Goal: Information Seeking & Learning: Learn about a topic

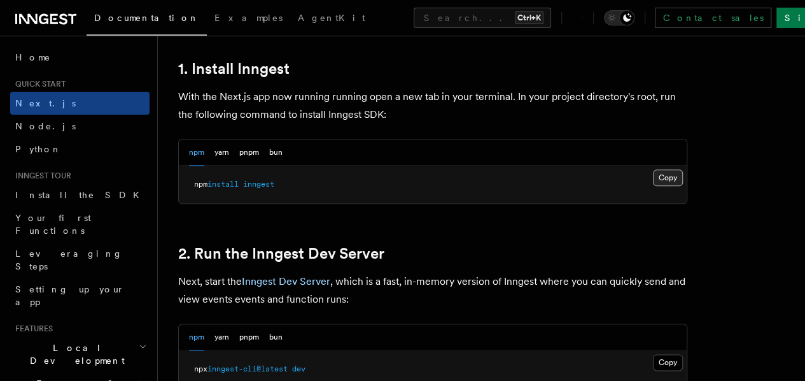
scroll to position [718, 0]
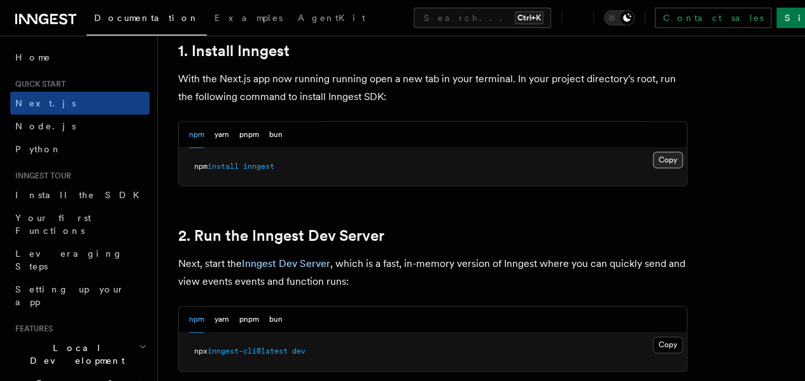
click at [653, 168] on button "Copy Copied" at bounding box center [668, 160] width 30 height 17
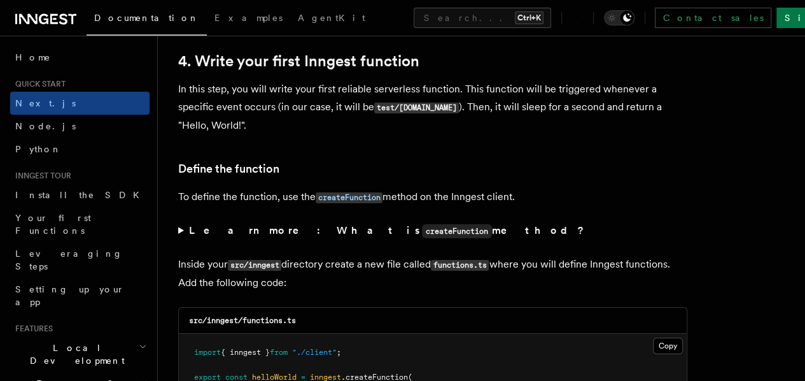
scroll to position [2182, 0]
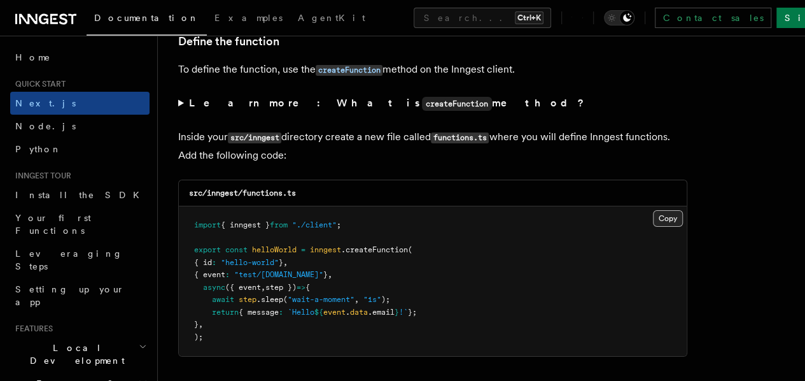
click at [653, 210] on button "Copy Copied" at bounding box center [668, 218] width 30 height 17
click at [334, 180] on div "src/inngest/functions.ts" at bounding box center [433, 193] width 508 height 26
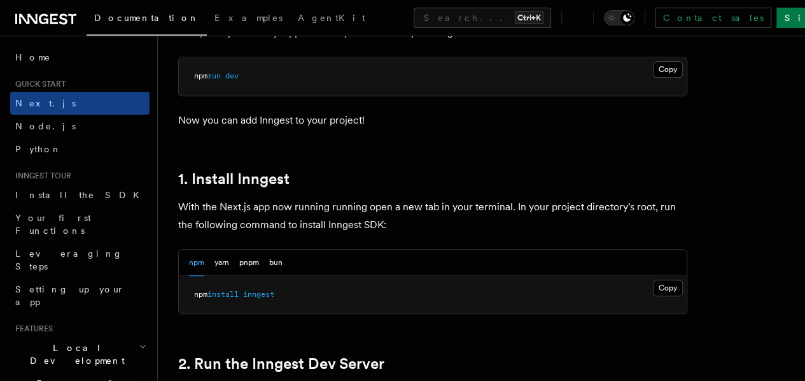
scroll to position [591, 0]
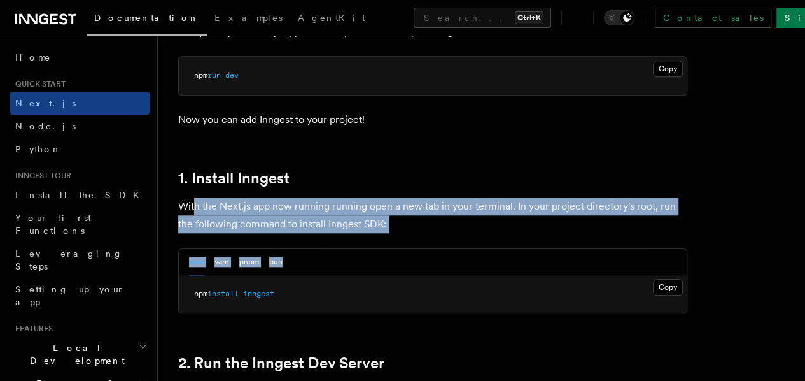
drag, startPoint x: 192, startPoint y: 232, endPoint x: 384, endPoint y: 264, distance: 194.3
click at [484, 233] on p "With the Next.js app now running running open a new tab in your terminal. In yo…" at bounding box center [432, 215] width 509 height 36
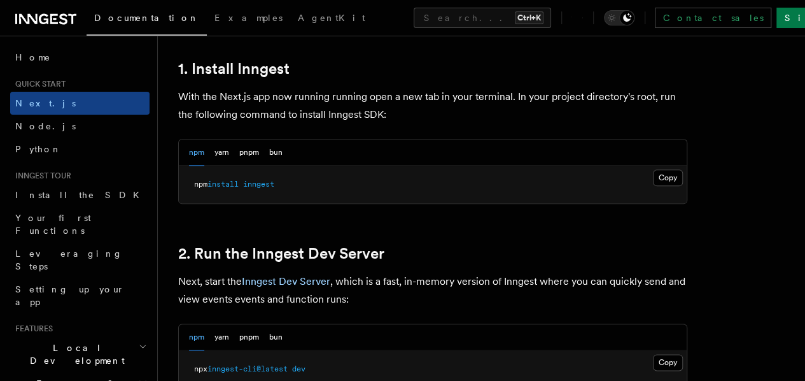
scroll to position [718, 0]
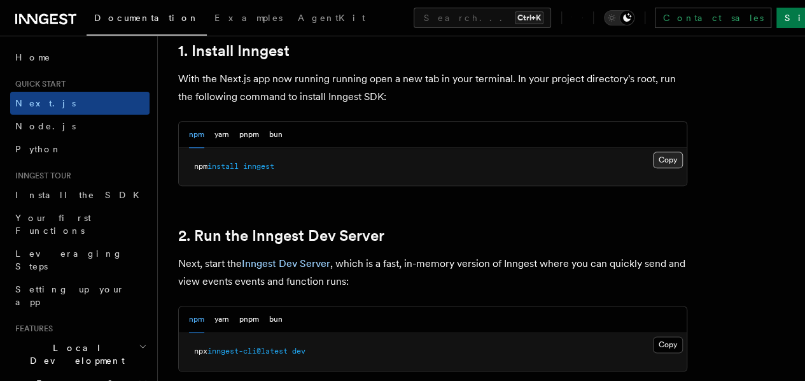
click at [653, 168] on button "Copy Copied" at bounding box center [668, 160] width 30 height 17
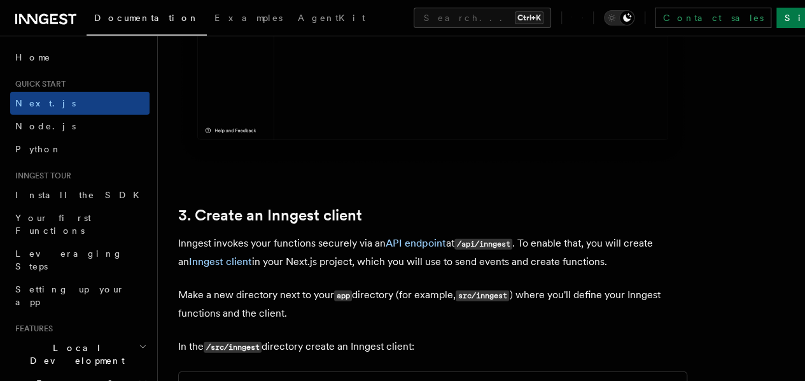
scroll to position [1355, 0]
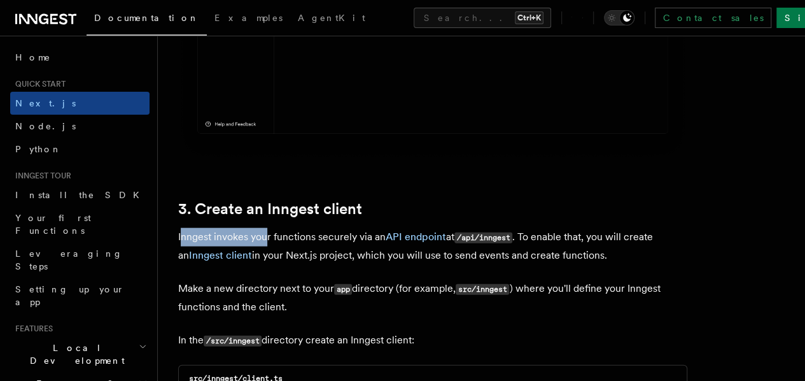
drag, startPoint x: 183, startPoint y: 223, endPoint x: 266, endPoint y: 234, distance: 83.4
click at [266, 234] on p "Inngest invokes your functions securely via an API endpoint at /api/inngest . T…" at bounding box center [432, 246] width 509 height 36
click at [339, 236] on p "Inngest invokes your functions securely via an API endpoint at /api/inngest . T…" at bounding box center [432, 246] width 509 height 36
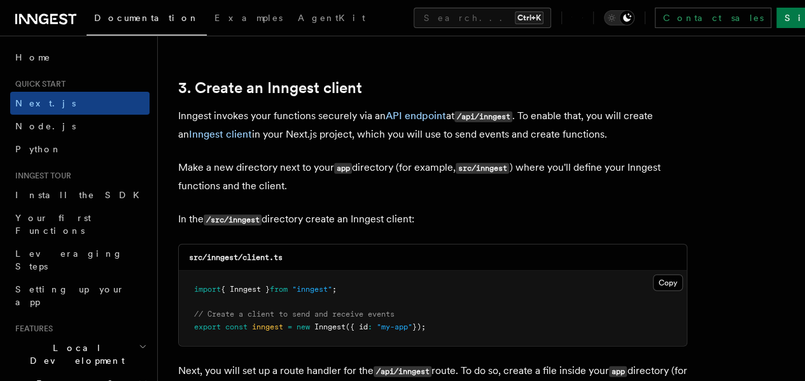
scroll to position [1482, 0]
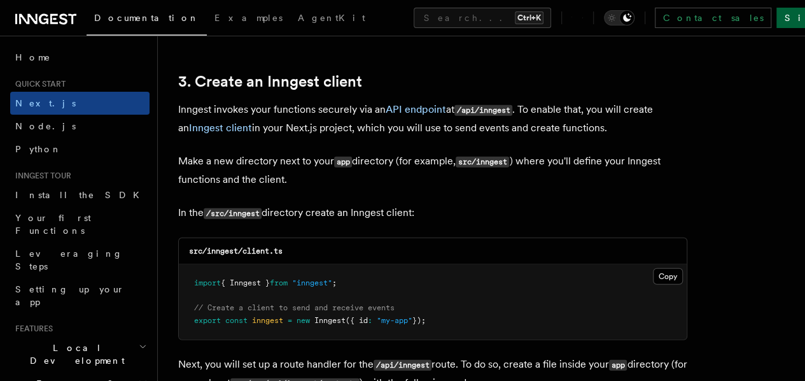
click at [777, 20] on link "Sign Up" at bounding box center [819, 18] width 84 height 20
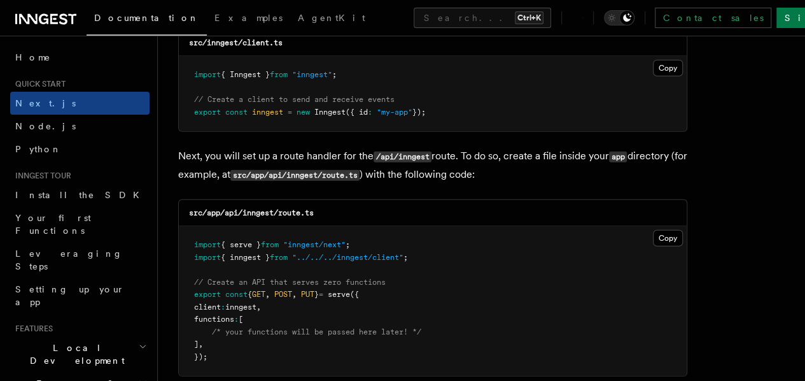
scroll to position [1691, 0]
click at [784, 20] on link "Sign Up" at bounding box center [819, 18] width 84 height 20
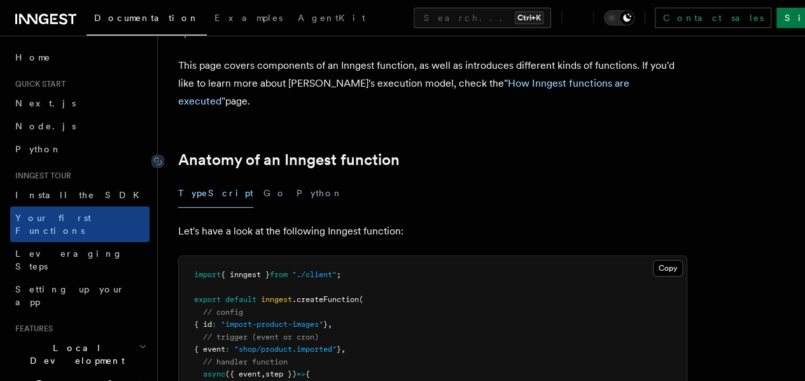
scroll to position [255, 0]
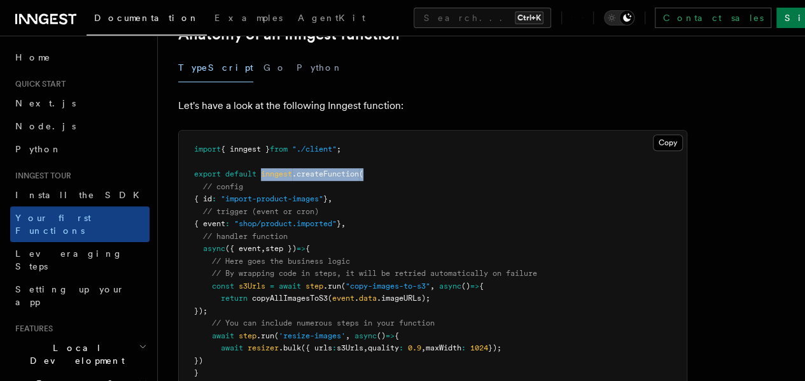
drag, startPoint x: 390, startPoint y: 173, endPoint x: 263, endPoint y: 171, distance: 126.7
click at [263, 171] on pre "import { inngest } from "./client" ; export default inngest .createFunction ( /…" at bounding box center [433, 267] width 508 height 274
copy span "inngest .createFunction ("
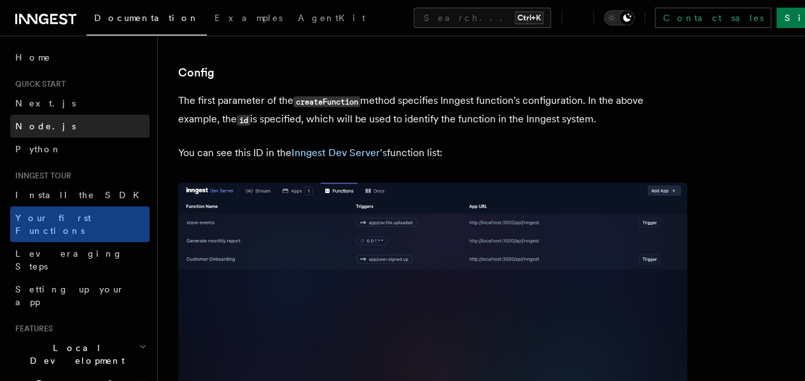
scroll to position [764, 0]
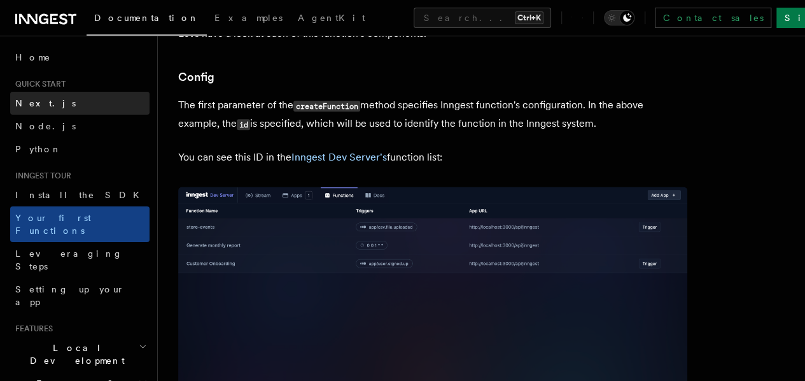
click at [52, 99] on link "Next.js" at bounding box center [79, 103] width 139 height 23
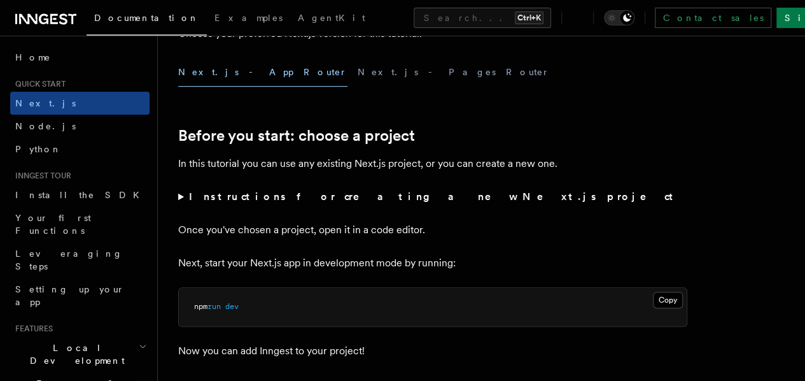
scroll to position [382, 0]
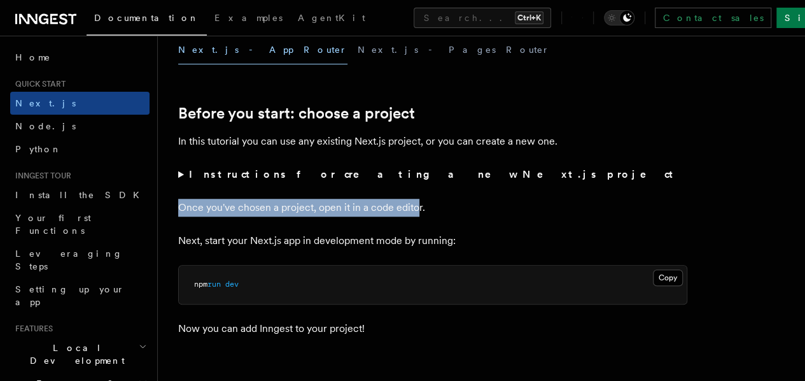
drag, startPoint x: 180, startPoint y: 229, endPoint x: 417, endPoint y: 225, distance: 236.8
click at [417, 216] on p "Once you've chosen a project, open it in a code editor." at bounding box center [432, 208] width 509 height 18
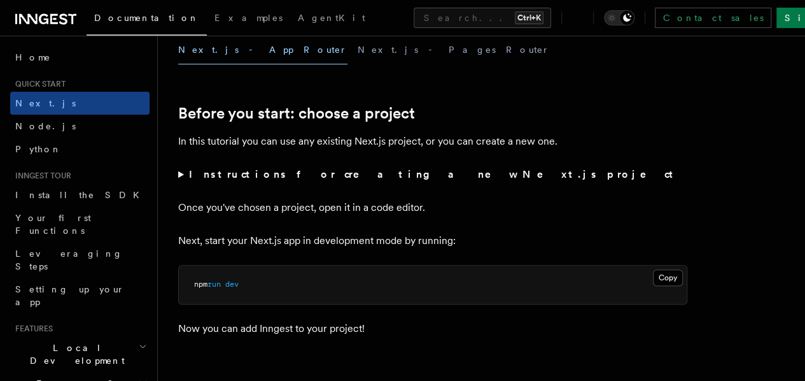
click at [453, 216] on p "Once you've chosen a project, open it in a code editor." at bounding box center [432, 208] width 509 height 18
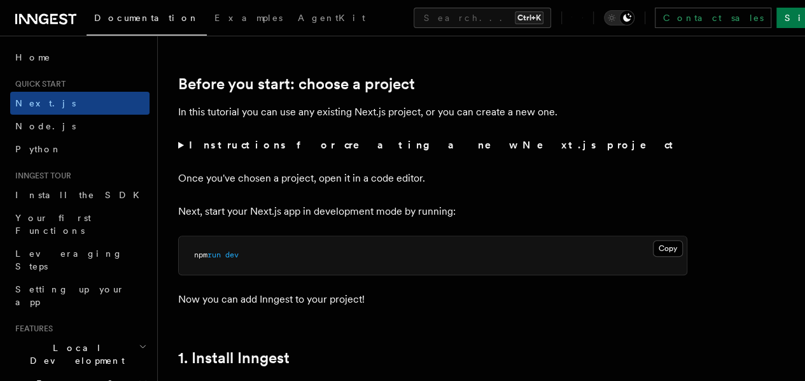
scroll to position [509, 0]
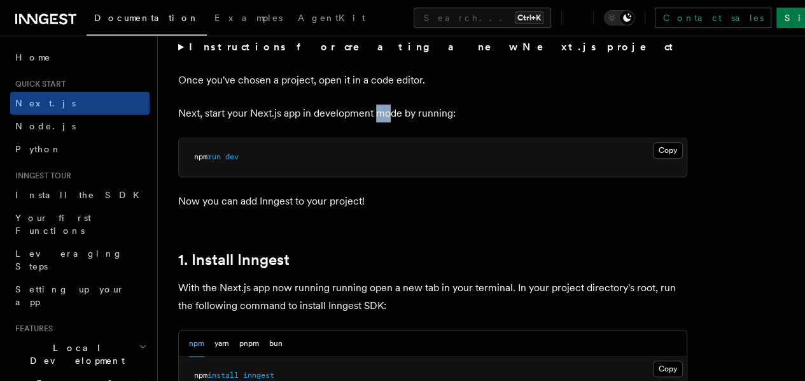
drag, startPoint x: 376, startPoint y: 131, endPoint x: 390, endPoint y: 130, distance: 14.0
click at [390, 122] on p "Next, start your Next.js app in development mode by running:" at bounding box center [432, 113] width 509 height 18
click at [333, 210] on p "Now you can add Inngest to your project!" at bounding box center [432, 201] width 509 height 18
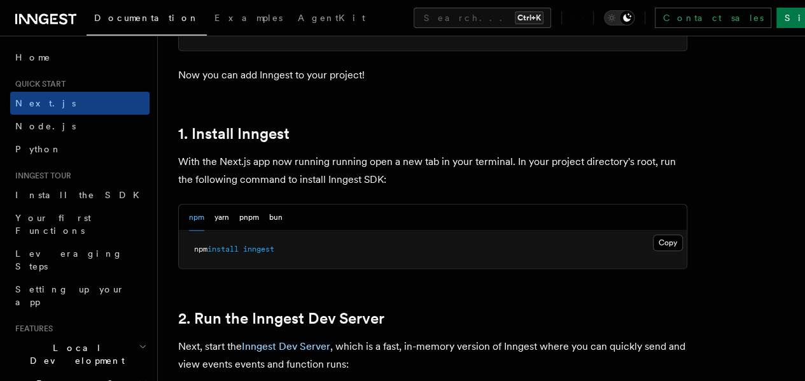
scroll to position [637, 0]
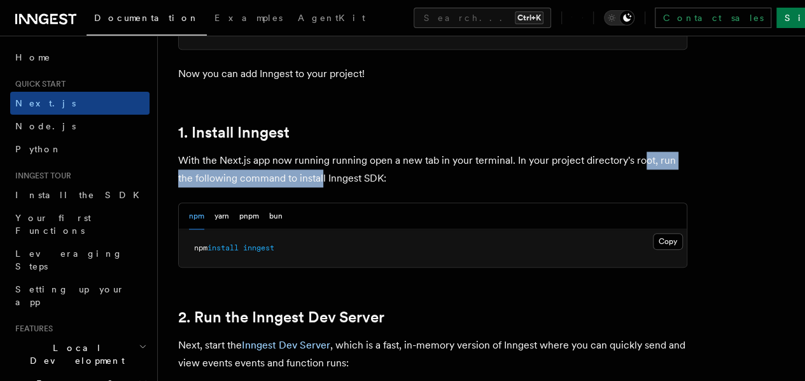
drag, startPoint x: 188, startPoint y: 187, endPoint x: 362, endPoint y: 190, distance: 173.8
click at [362, 187] on p "With the Next.js app now running running open a new tab in your terminal. In yo…" at bounding box center [432, 170] width 509 height 36
click at [653, 250] on button "Copy Copied" at bounding box center [668, 241] width 30 height 17
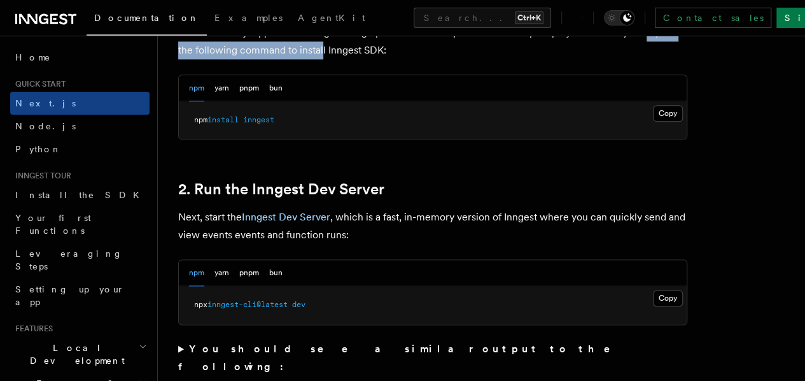
scroll to position [764, 0]
click at [653, 307] on button "Copy Copied" at bounding box center [668, 298] width 30 height 17
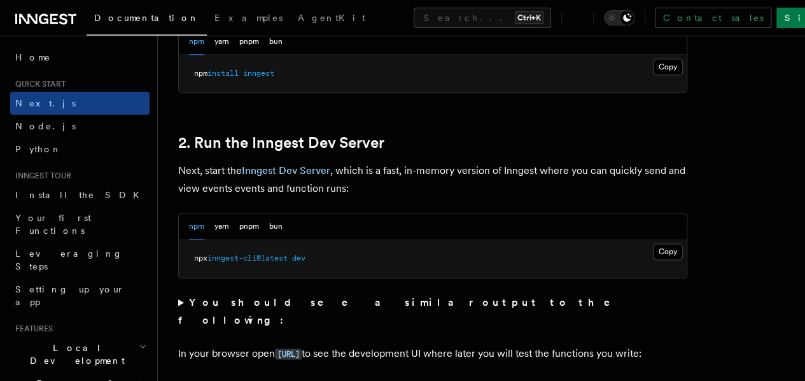
scroll to position [955, 0]
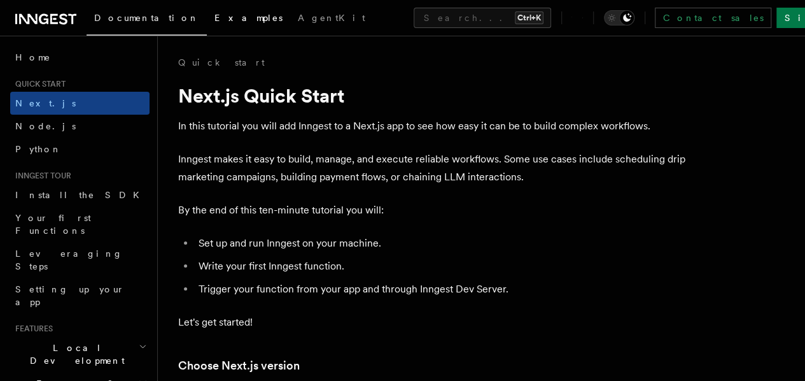
click at [215, 17] on span "Examples" at bounding box center [249, 18] width 68 height 10
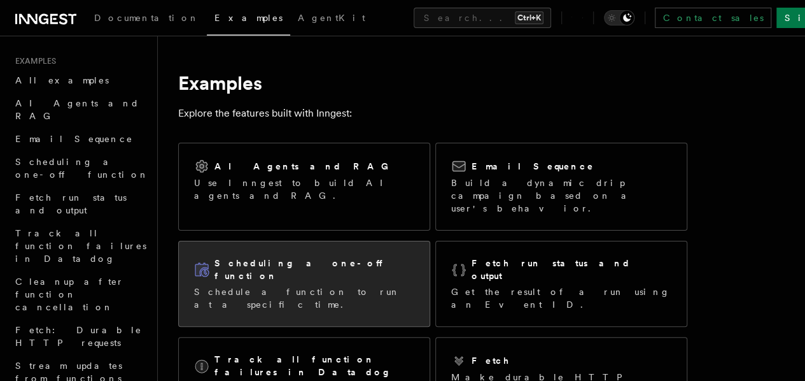
click at [335, 285] on p "Schedule a function to run at a specific time." at bounding box center [304, 297] width 220 height 25
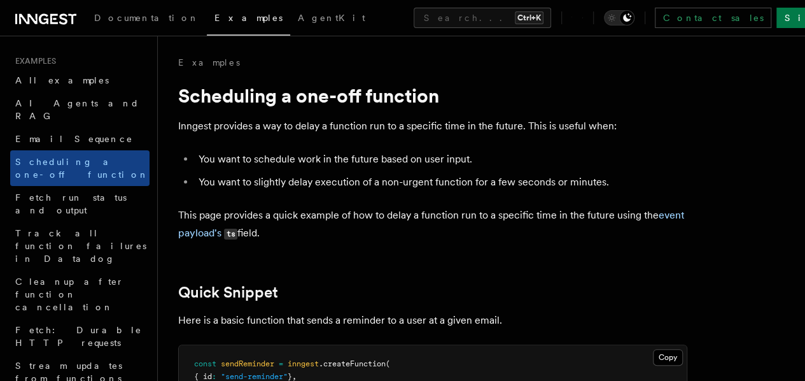
click at [45, 25] on icon at bounding box center [45, 18] width 61 height 15
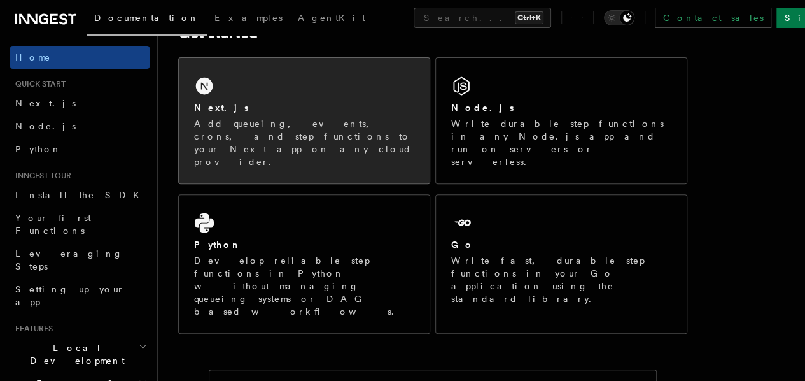
scroll to position [191, 0]
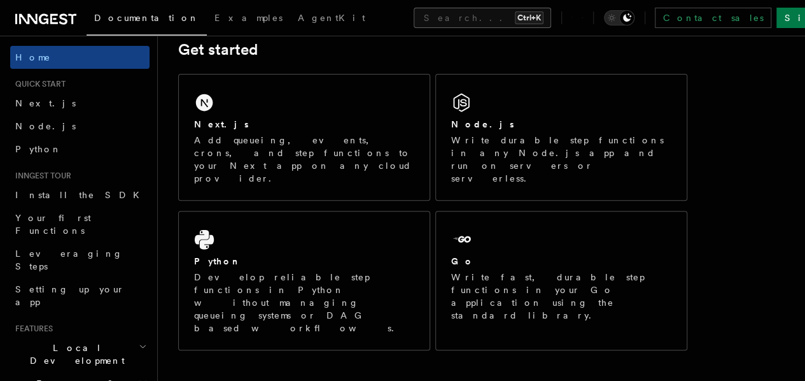
click at [414, 17] on button "Search... Ctrl+K" at bounding box center [482, 18] width 137 height 20
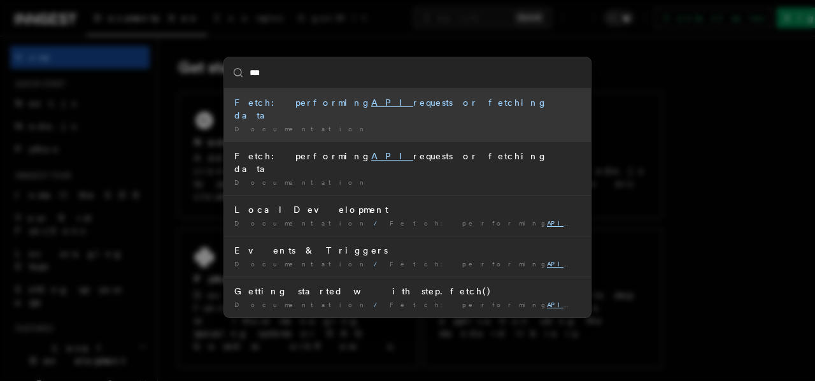
type input "***"
click at [241, 351] on div "*** Fetch: performing API requests or fetching data Documentation / Fetch: perf…" at bounding box center [407, 190] width 815 height 381
